Goal: Find specific page/section

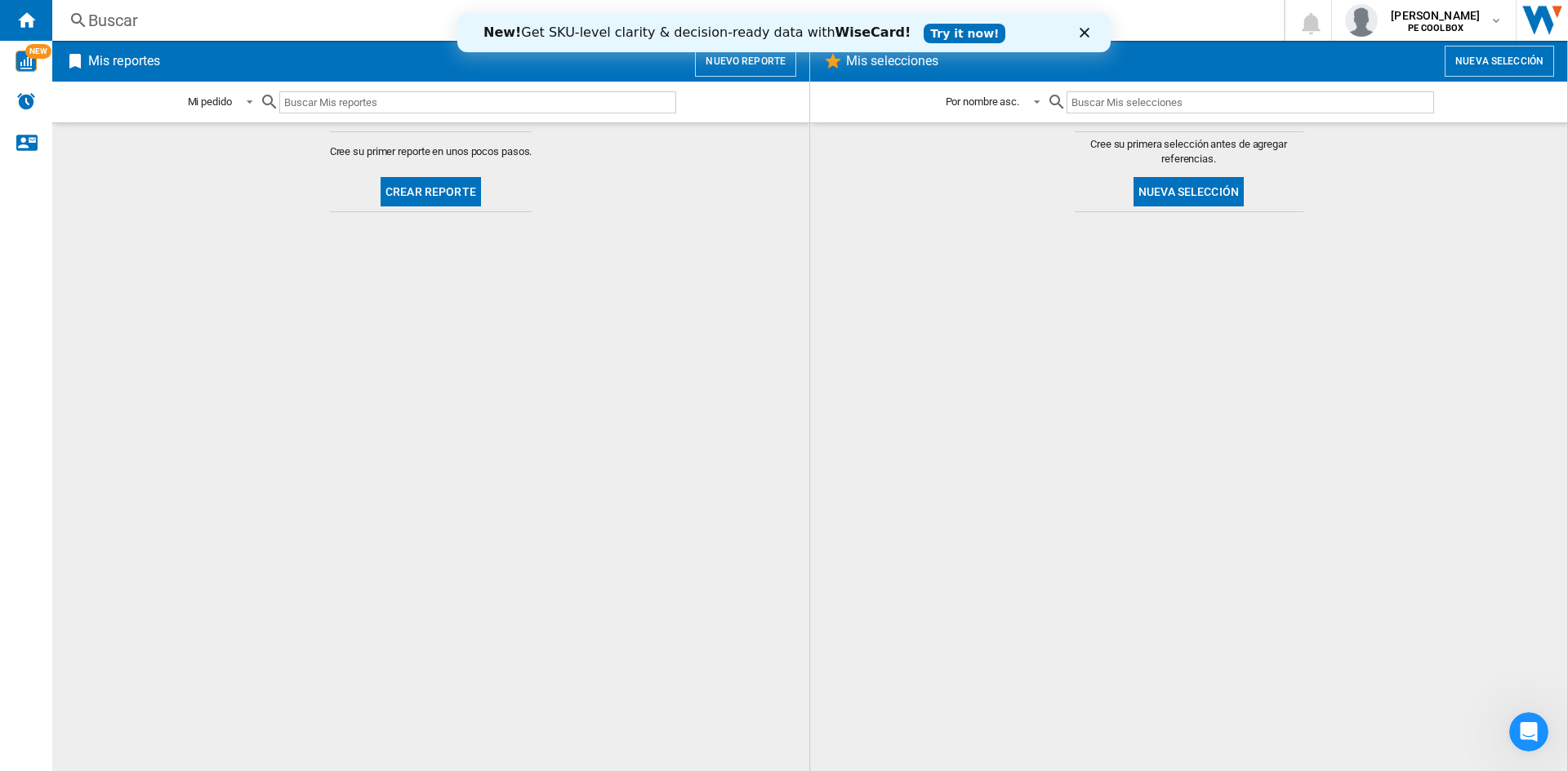
click at [1088, 31] on icon "Cerrar" at bounding box center [1084, 33] width 10 height 10
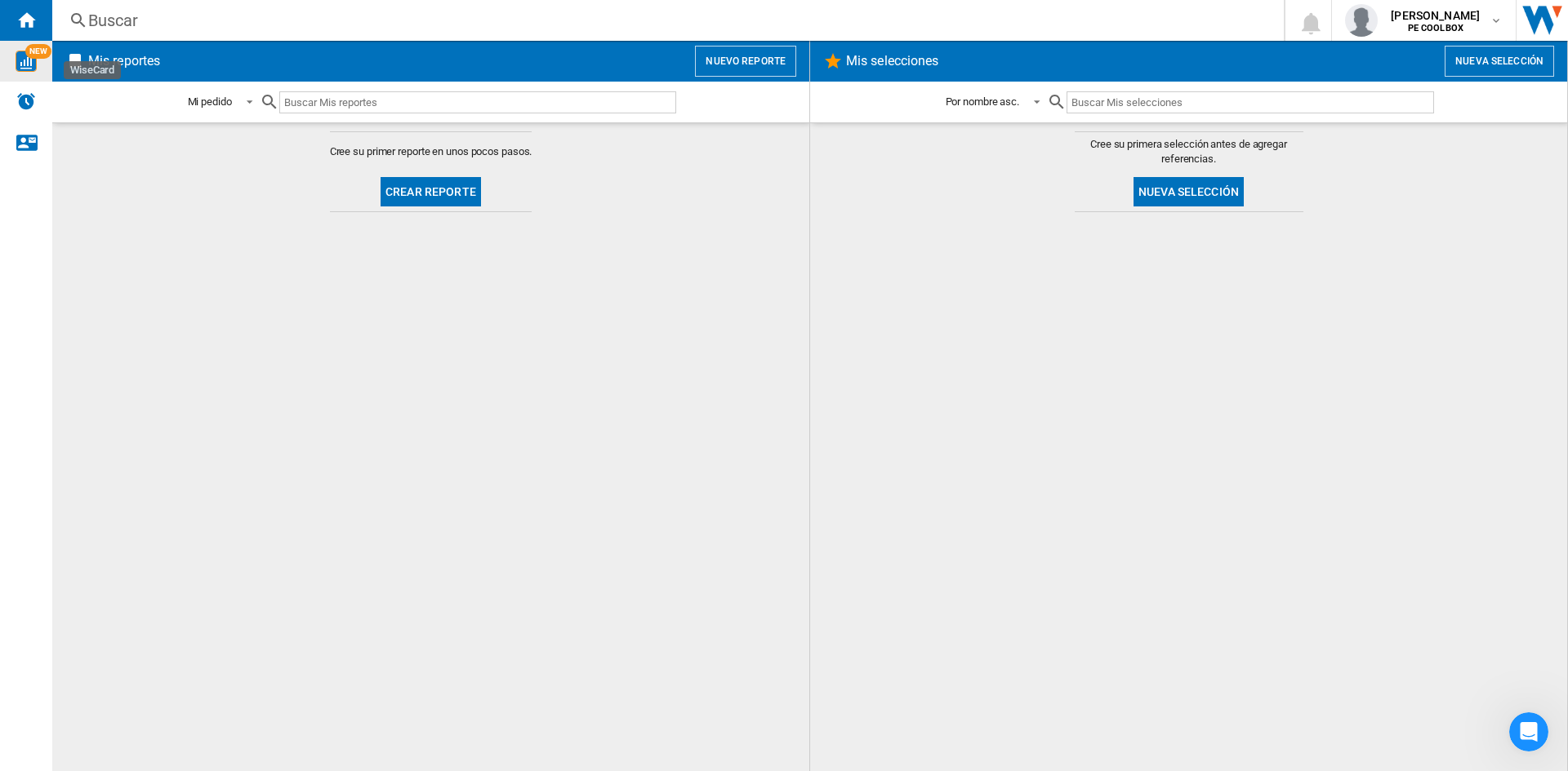
click at [24, 69] on img "WiseCard" at bounding box center [26, 62] width 21 height 21
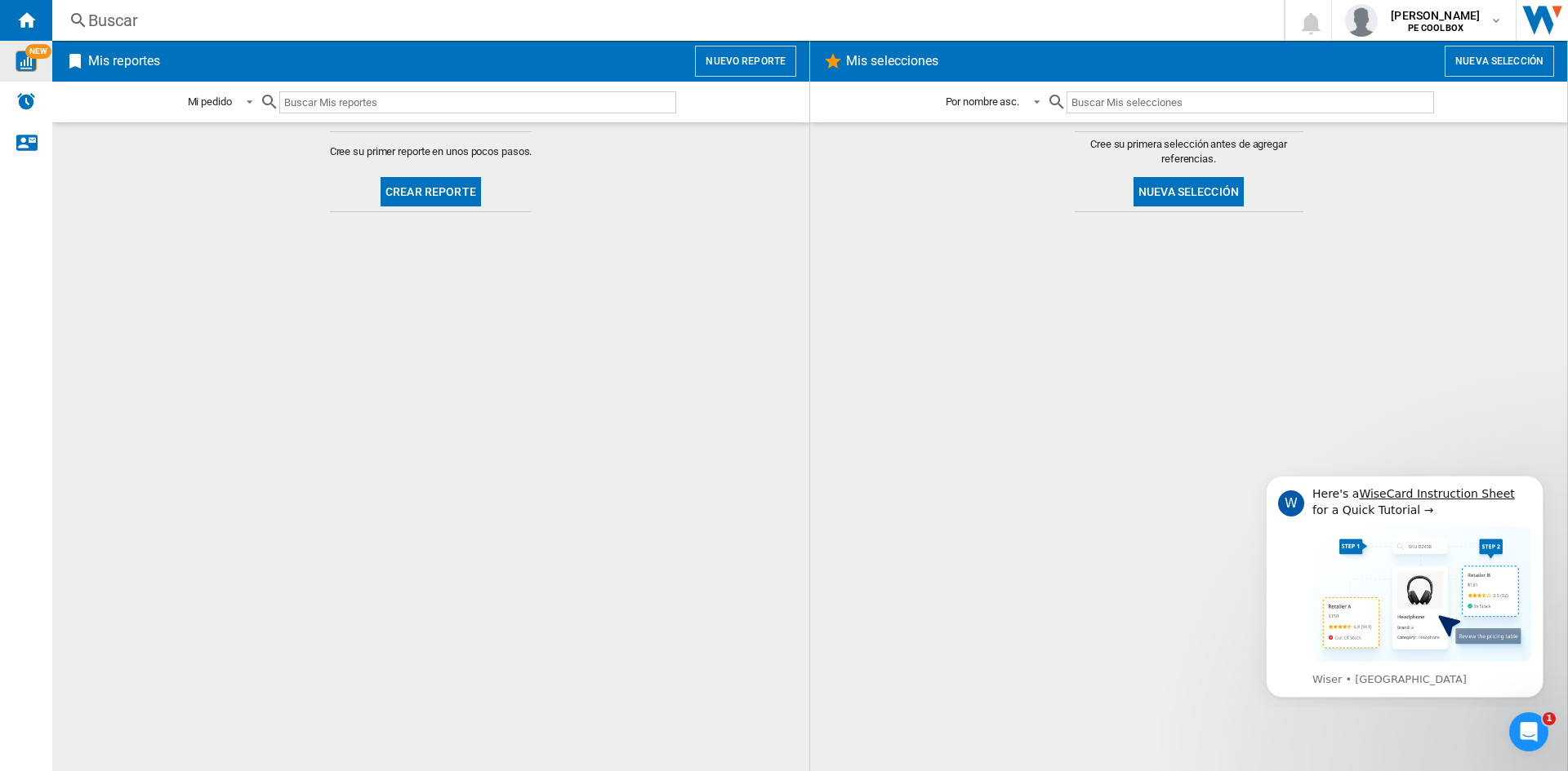
click at [77, 14] on ng-md-icon at bounding box center [78, 20] width 19 height 20
click at [147, 24] on div "Buscar" at bounding box center [665, 20] width 1152 height 23
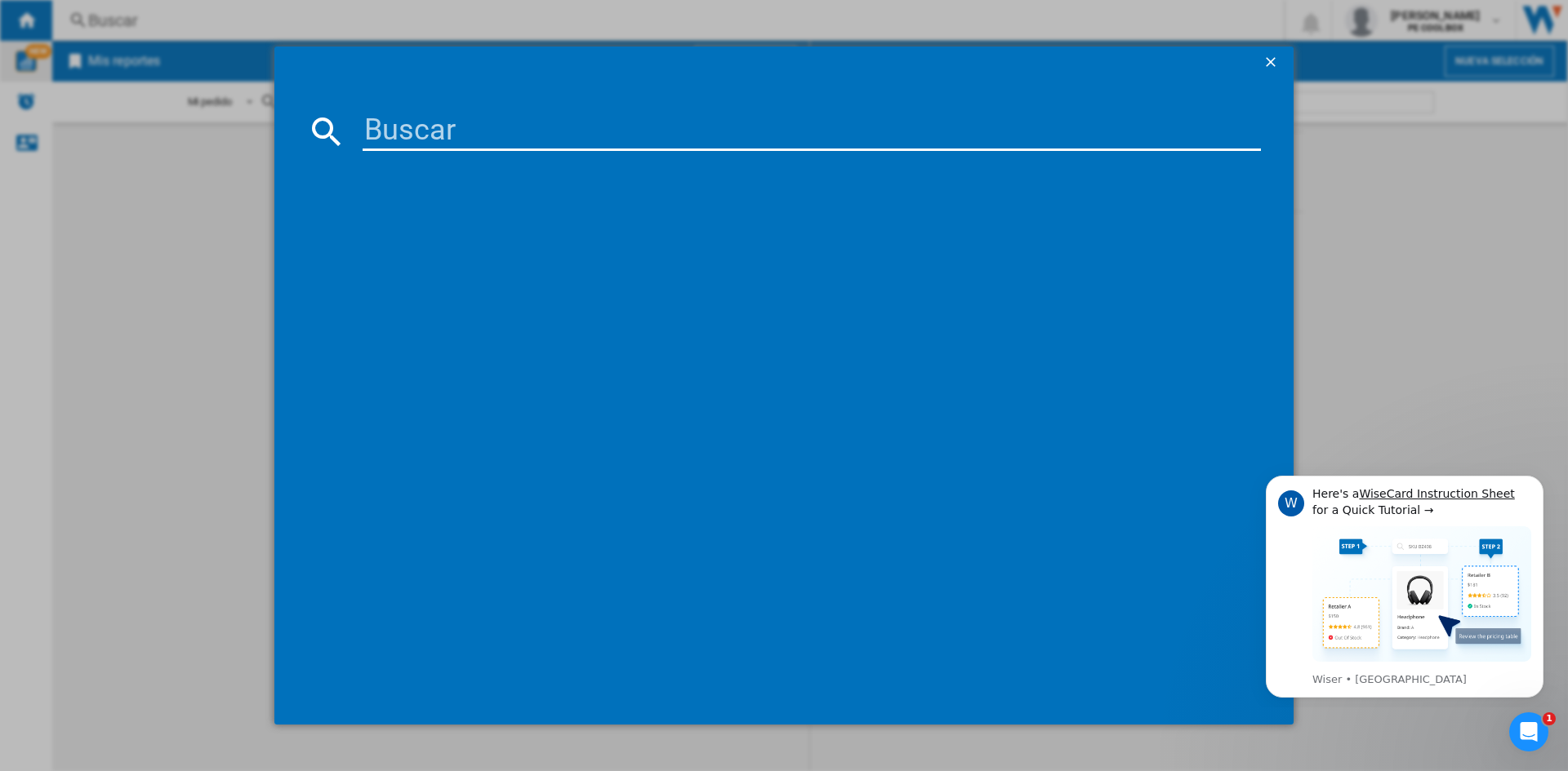
click at [456, 151] on md-dialog-content at bounding box center [783, 402] width 1019 height 646
click at [454, 127] on input at bounding box center [812, 131] width 898 height 39
